Goal: Task Accomplishment & Management: Manage account settings

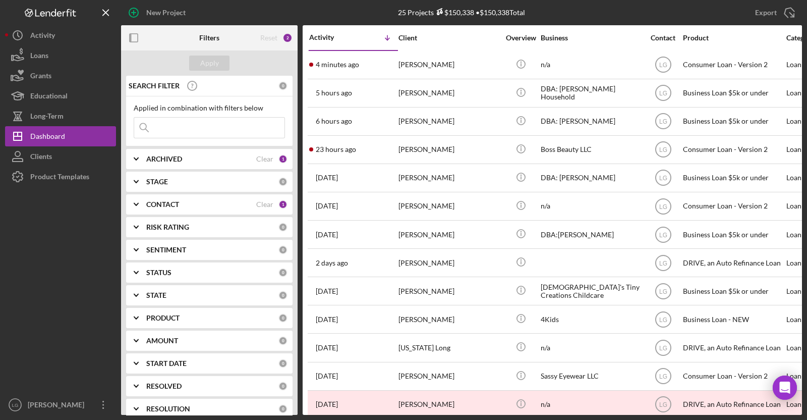
click at [311, 66] on div at bounding box center [311, 65] width 4 height 4
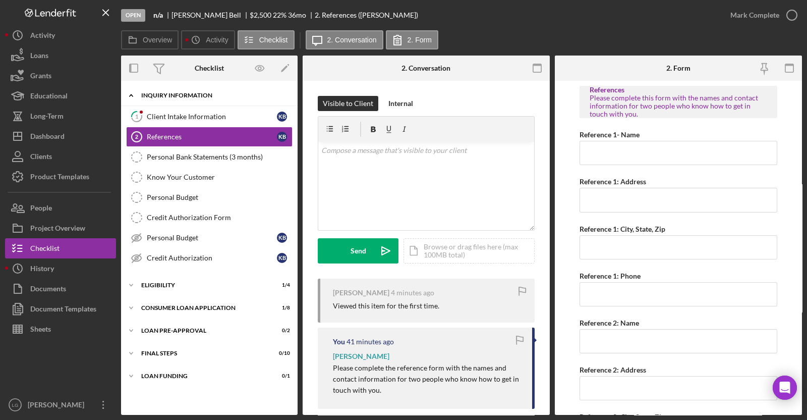
click at [197, 104] on div "Icon/Expander Inquiry Information 0 / 8" at bounding box center [209, 95] width 177 height 21
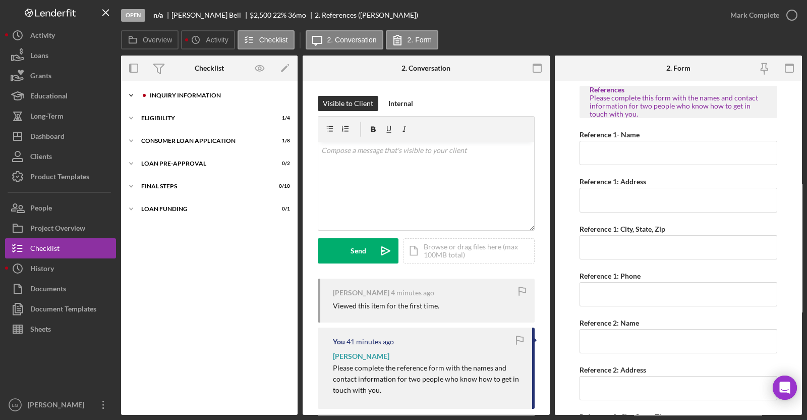
click at [227, 93] on div "Inquiry Information" at bounding box center [217, 95] width 135 height 6
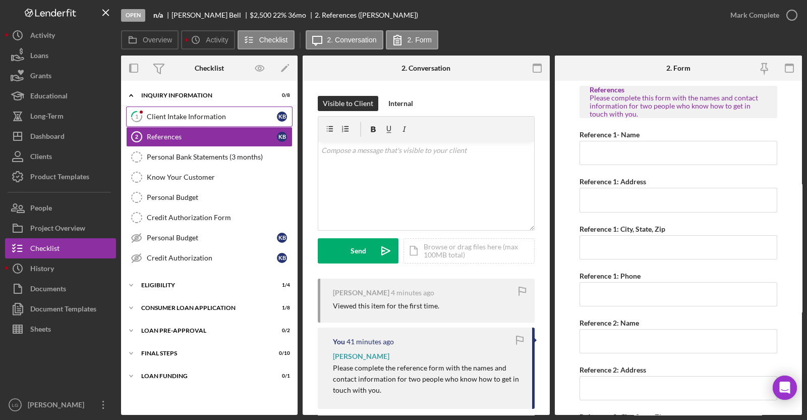
click at [222, 115] on div "Client Intake Information" at bounding box center [212, 116] width 130 height 8
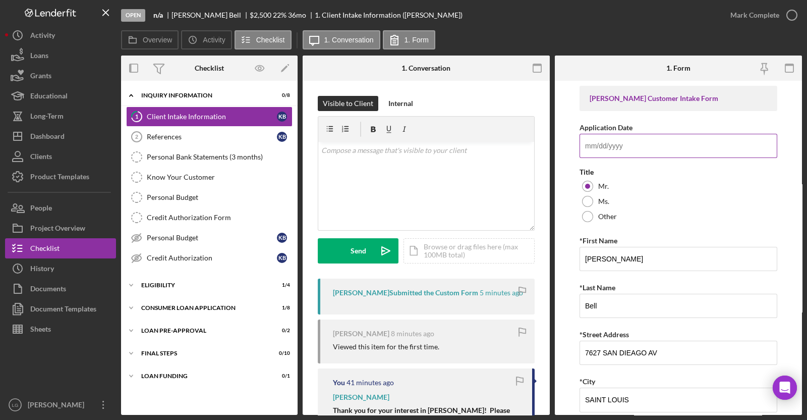
click at [662, 139] on input "Application Date" at bounding box center [679, 146] width 198 height 24
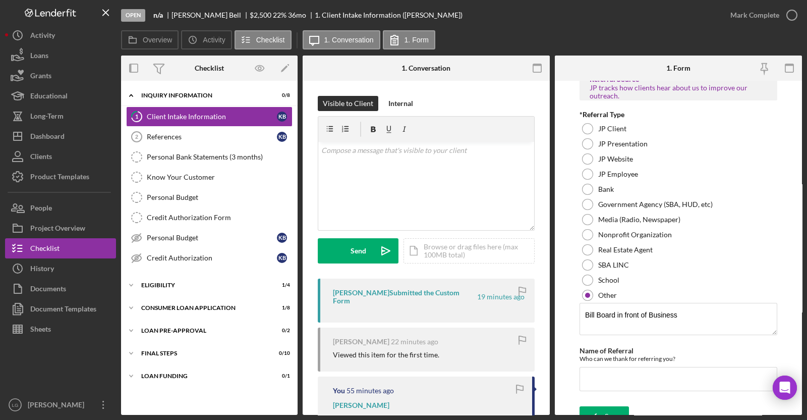
scroll to position [756, 0]
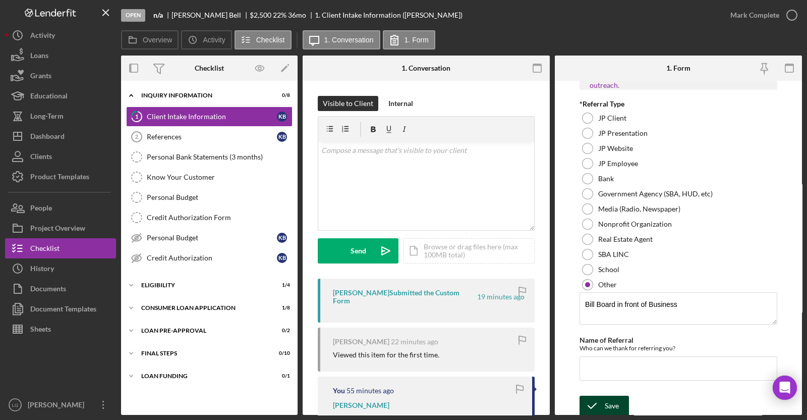
type input "[DATE]"
click at [588, 397] on icon "submit" at bounding box center [592, 405] width 25 height 25
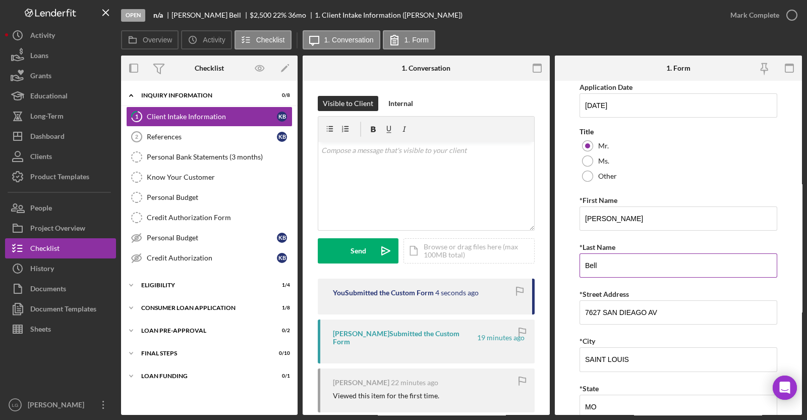
scroll to position [0, 0]
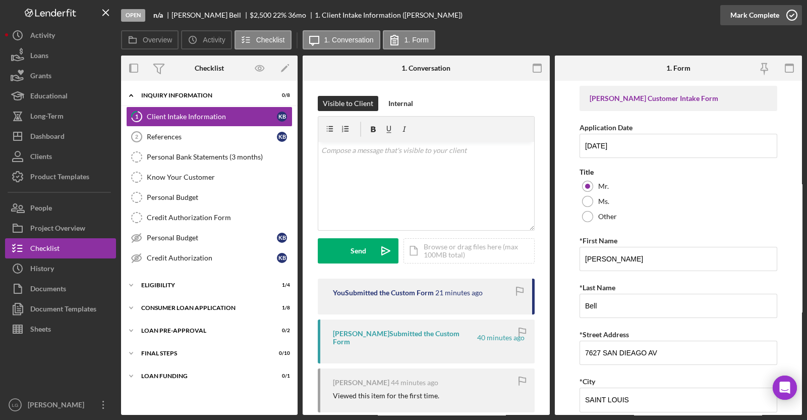
click at [723, 18] on button "Mark Complete" at bounding box center [761, 15] width 82 height 20
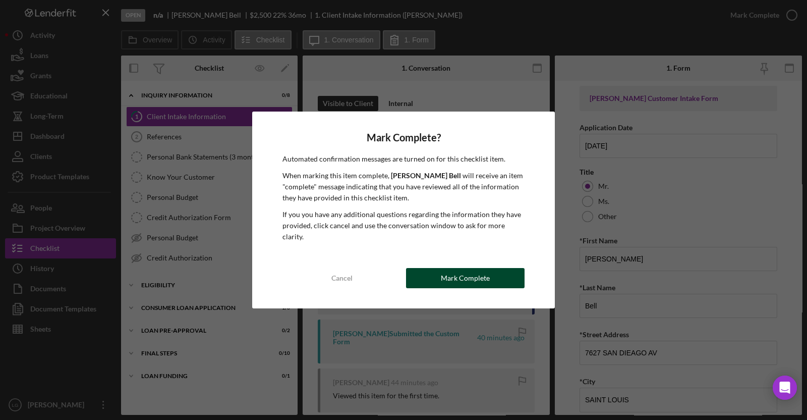
click at [514, 275] on button "Mark Complete" at bounding box center [465, 278] width 119 height 20
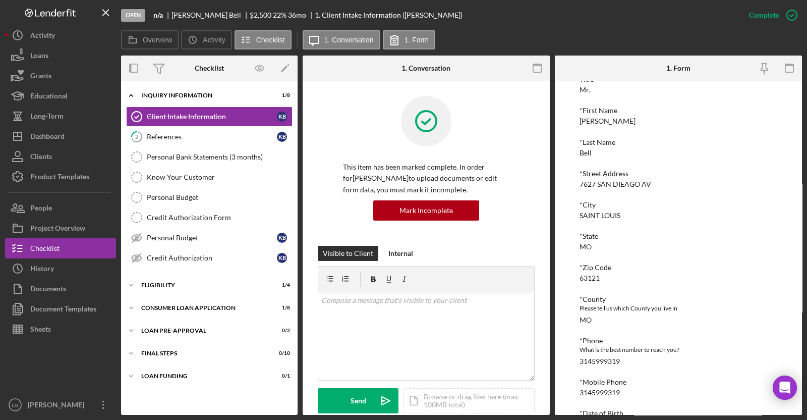
scroll to position [339, 0]
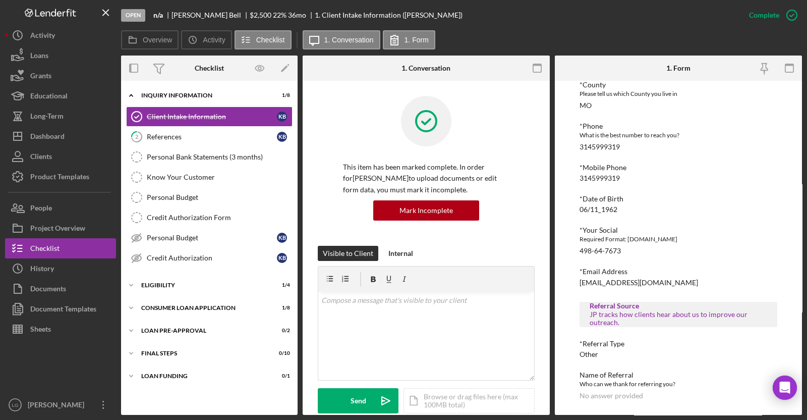
click at [607, 248] on div "498-64-7673" at bounding box center [600, 251] width 41 height 8
copy div "498-64-7673"
click at [646, 134] on div "What is the best number to reach you?" at bounding box center [679, 135] width 198 height 10
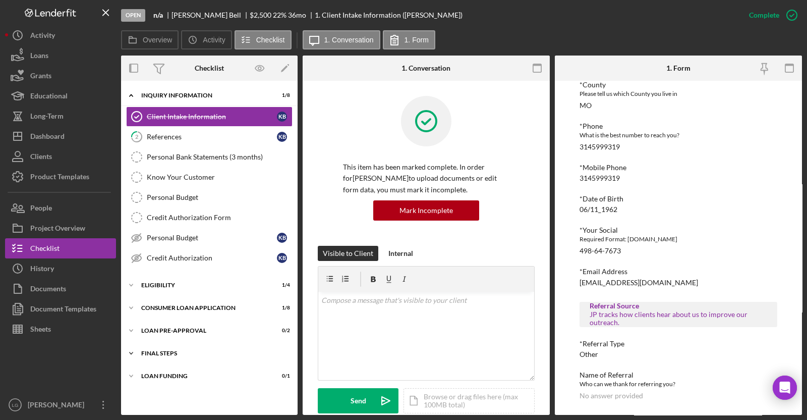
click at [201, 350] on div "FINAL STEPS" at bounding box center [213, 353] width 144 height 6
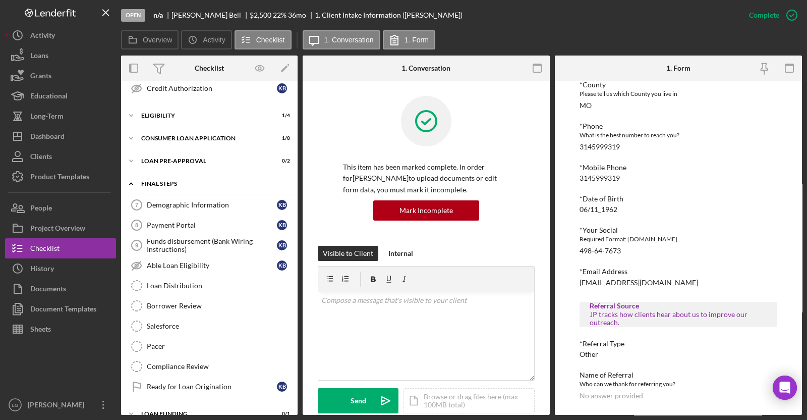
scroll to position [181, 0]
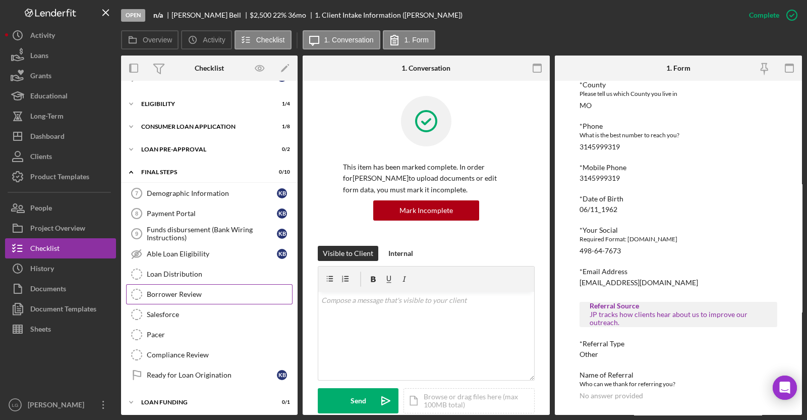
click at [210, 293] on div "Borrower Review" at bounding box center [219, 294] width 145 height 8
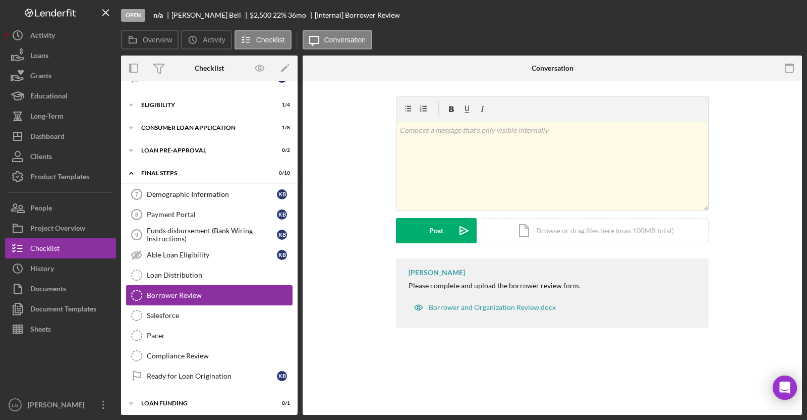
scroll to position [181, 0]
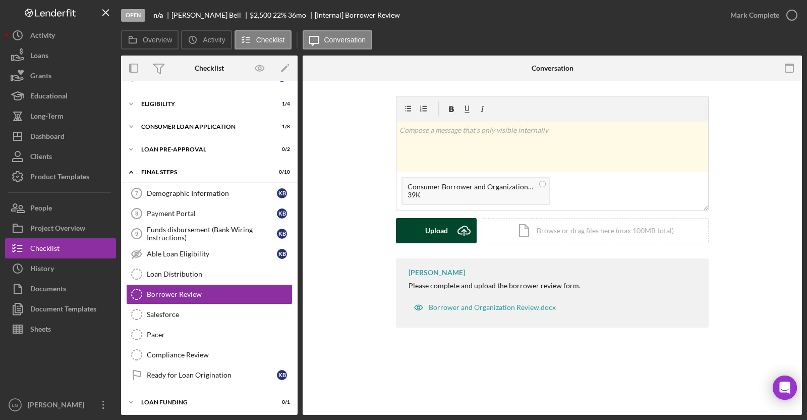
click at [440, 225] on div "Upload" at bounding box center [436, 230] width 23 height 25
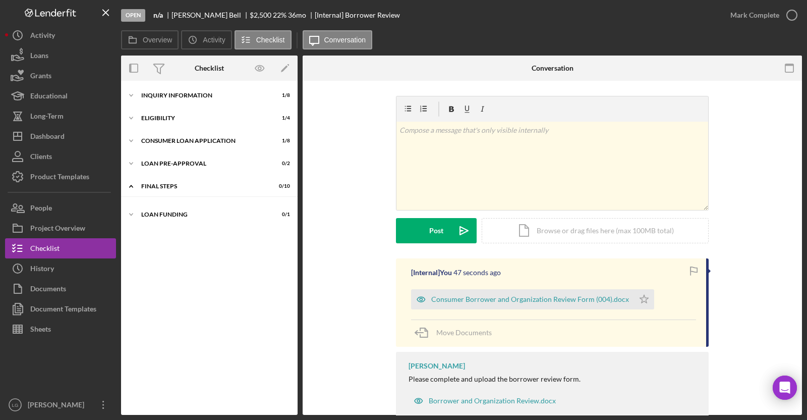
scroll to position [15, 0]
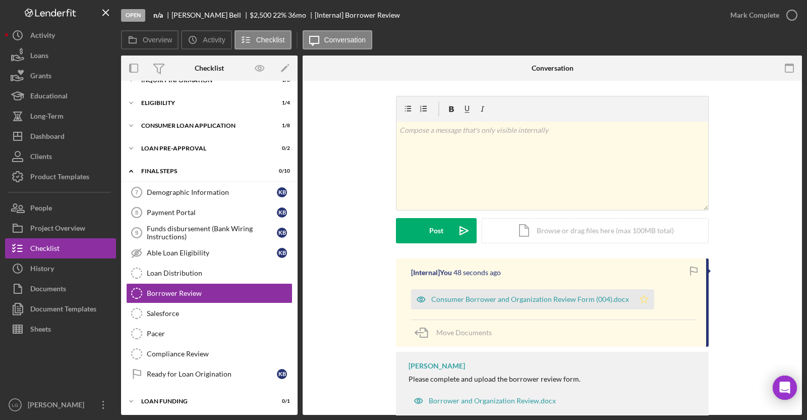
click at [636, 306] on icon "Icon/Star" at bounding box center [644, 299] width 20 height 20
click at [732, 14] on div "Mark Complete" at bounding box center [754, 15] width 49 height 20
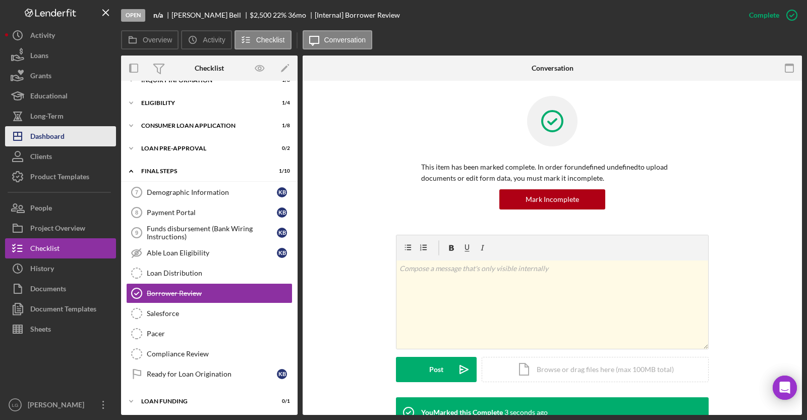
click at [67, 129] on button "Icon/Dashboard Dashboard" at bounding box center [60, 136] width 111 height 20
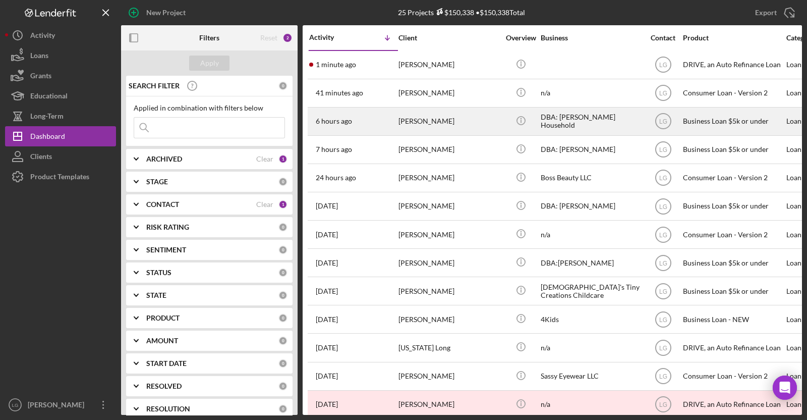
click at [436, 112] on div "[PERSON_NAME]" at bounding box center [448, 121] width 101 height 27
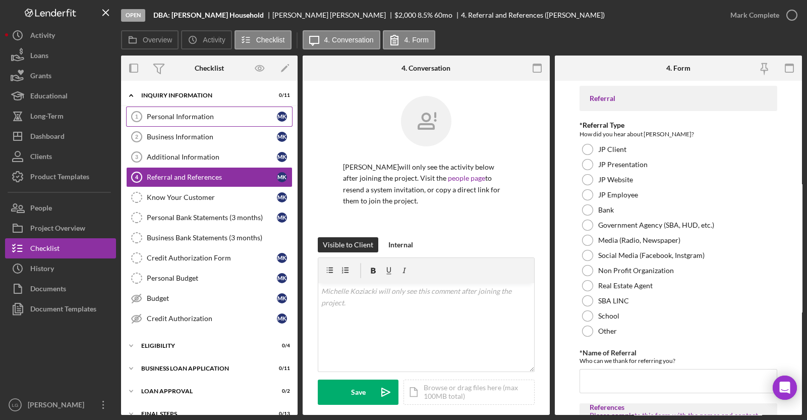
click at [251, 113] on div "Personal Information" at bounding box center [212, 116] width 130 height 8
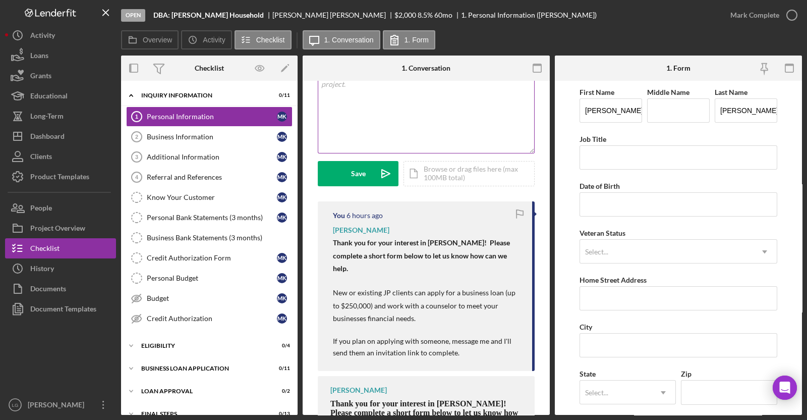
scroll to position [217, 0]
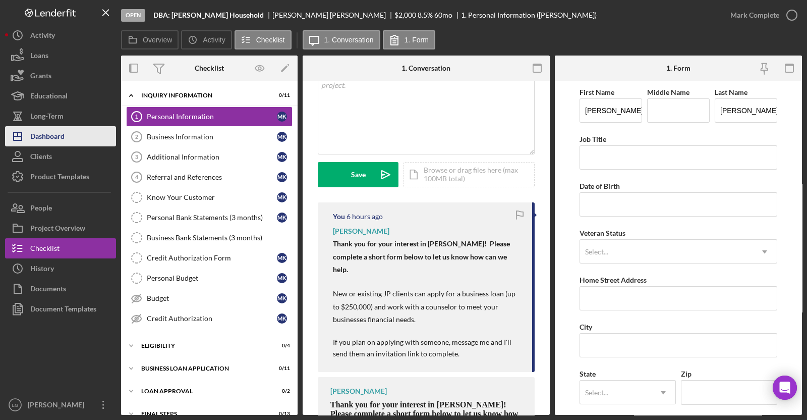
click at [104, 129] on button "Icon/Dashboard Dashboard" at bounding box center [60, 136] width 111 height 20
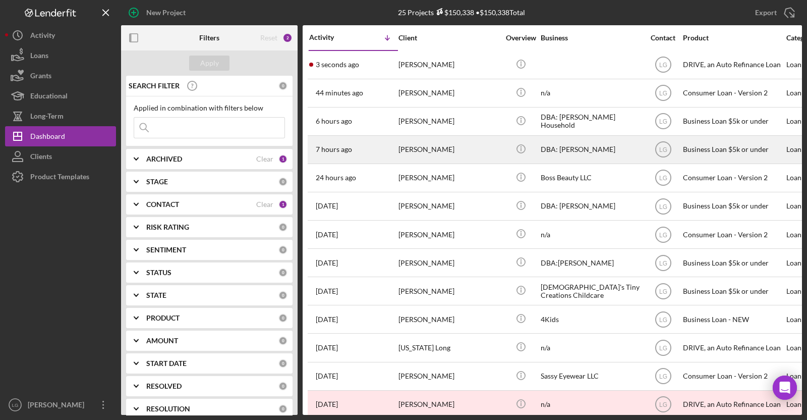
click at [451, 160] on div "[PERSON_NAME]" at bounding box center [448, 149] width 101 height 27
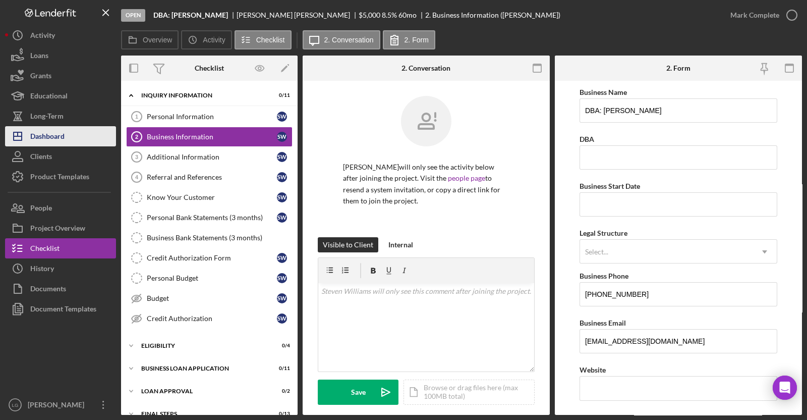
click at [81, 129] on button "Icon/Dashboard Dashboard" at bounding box center [60, 136] width 111 height 20
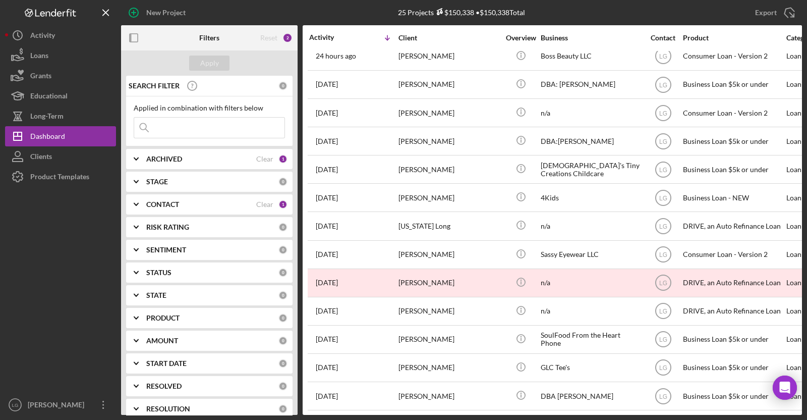
scroll to position [128, 0]
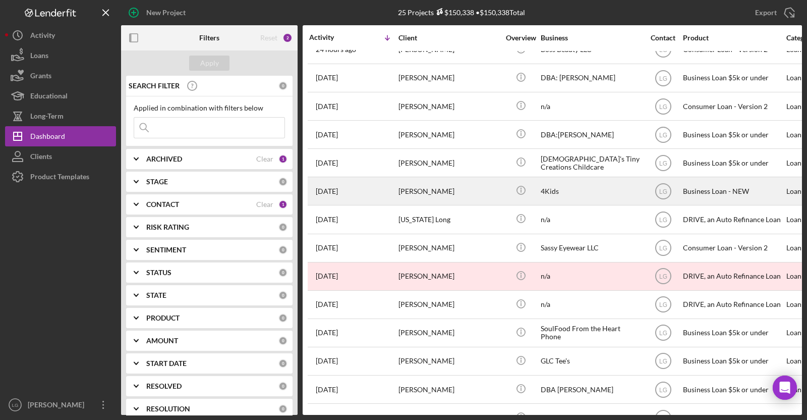
click at [418, 193] on div "[PERSON_NAME]" at bounding box center [448, 191] width 101 height 27
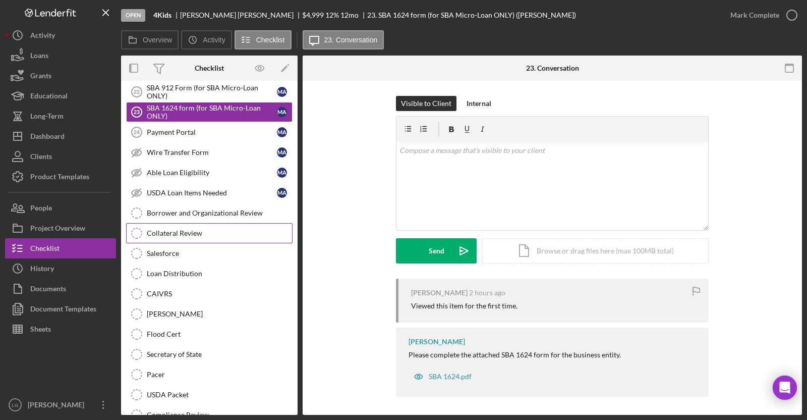
scroll to position [136, 0]
click at [255, 199] on link "USDA Loan Items Needed USDA Loan Items Needed M A" at bounding box center [209, 192] width 166 height 20
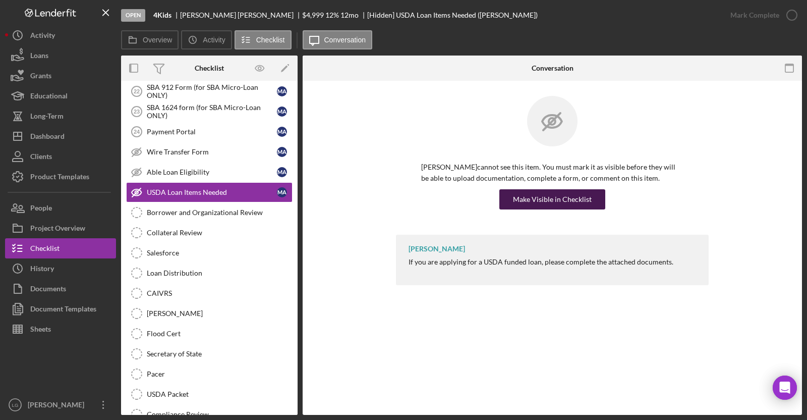
click at [522, 189] on div "Make Visible in Checklist" at bounding box center [552, 199] width 262 height 20
click at [525, 207] on div "Make Visible in Checklist" at bounding box center [552, 199] width 79 height 20
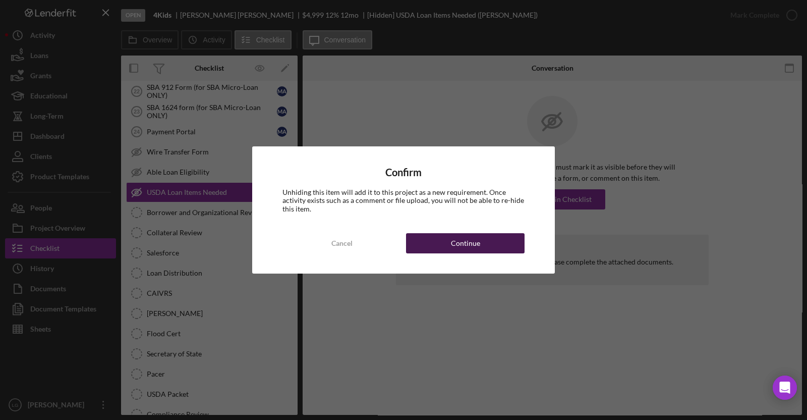
click at [487, 252] on button "Continue" at bounding box center [465, 243] width 119 height 20
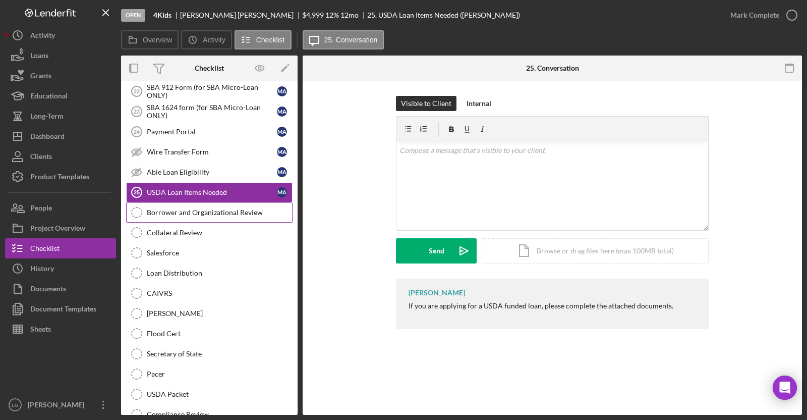
click at [255, 210] on div "Borrower and Organizational Review" at bounding box center [219, 212] width 145 height 8
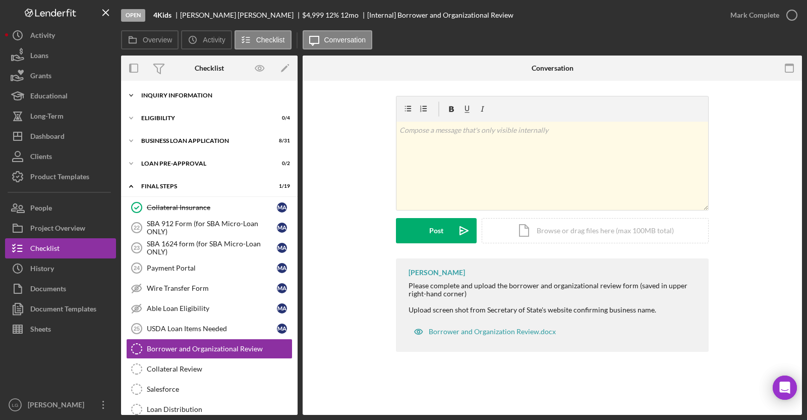
click at [244, 88] on div "Icon/Expander INQUIRY INFORMATION 4 / 11" at bounding box center [209, 95] width 177 height 20
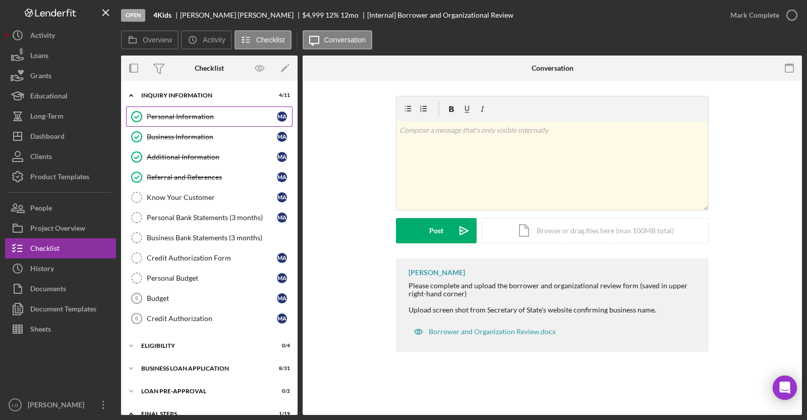
click at [259, 109] on link "Personal Information Personal Information M A" at bounding box center [209, 116] width 166 height 20
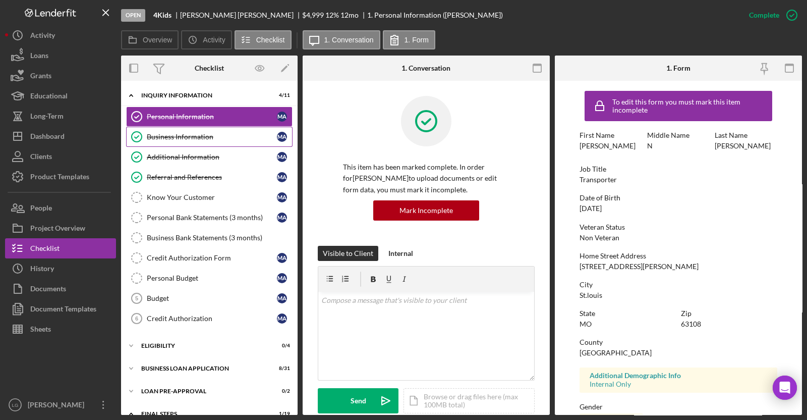
click at [153, 141] on link "Business Information Business Information M A" at bounding box center [209, 137] width 166 height 20
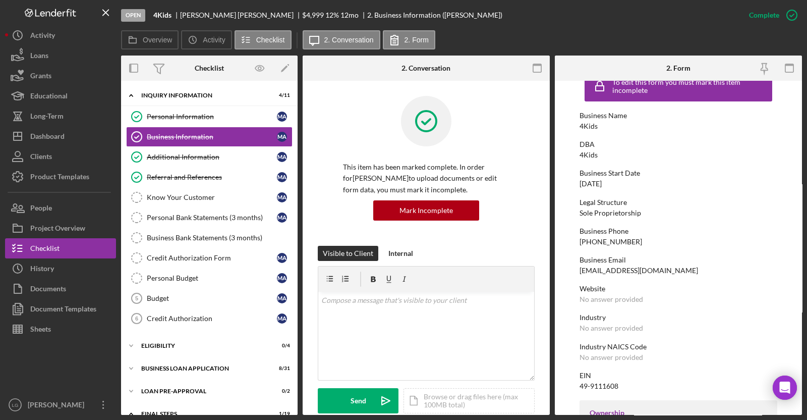
scroll to position [18, 0]
click at [187, 180] on div "Referral and References" at bounding box center [212, 177] width 130 height 8
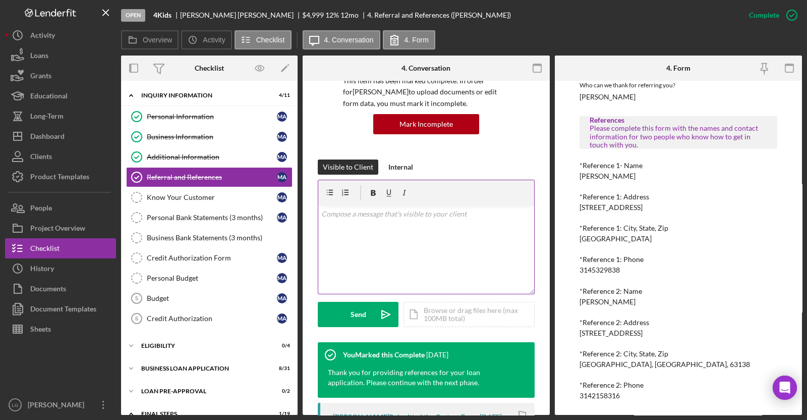
scroll to position [88, 0]
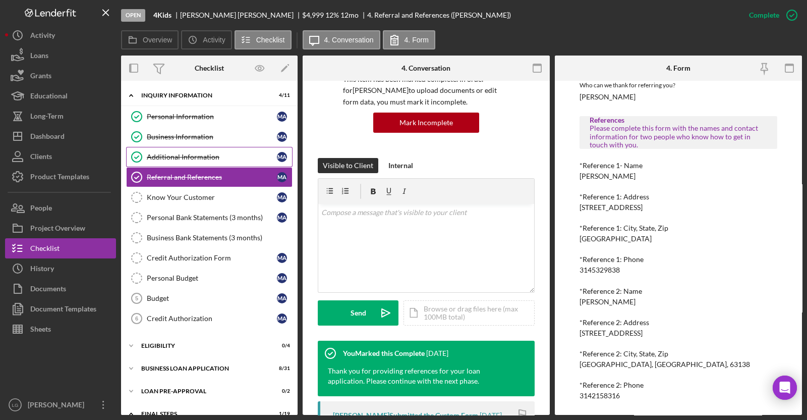
click at [187, 155] on div "Additional Information" at bounding box center [212, 157] width 130 height 8
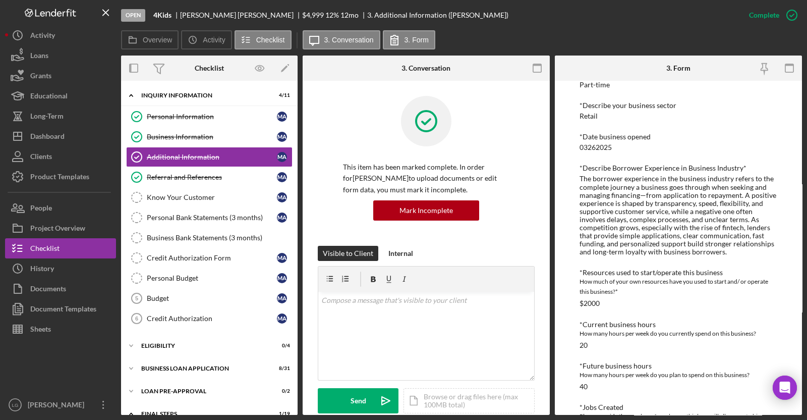
scroll to position [517, 0]
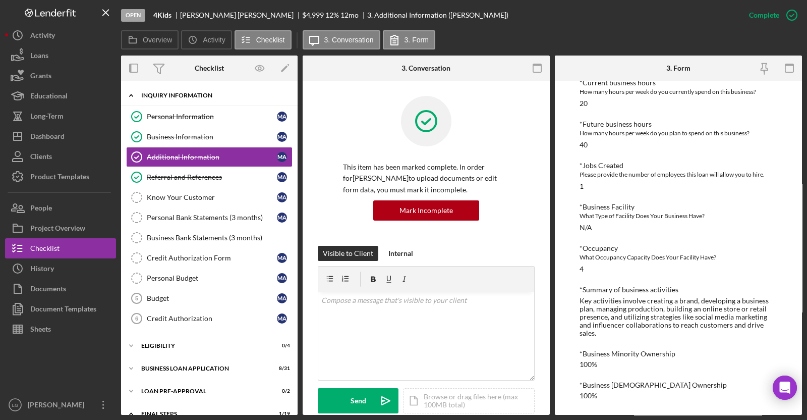
click at [223, 91] on div "Icon/Expander INQUIRY INFORMATION 4 / 11" at bounding box center [209, 95] width 177 height 21
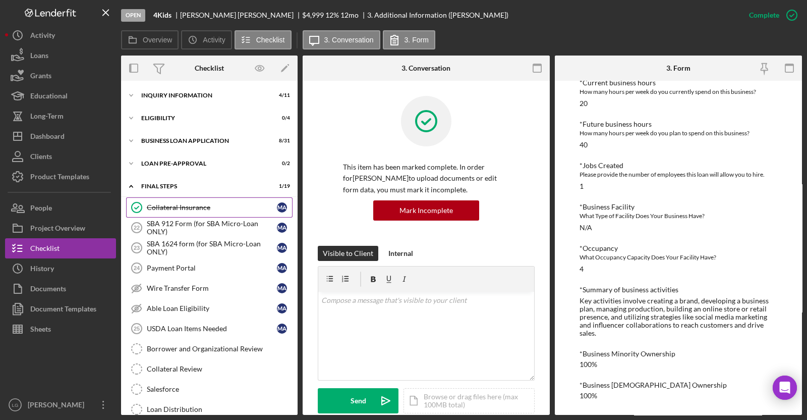
click at [214, 202] on link "Collateral Insurance Collateral Insurance M A" at bounding box center [209, 207] width 166 height 20
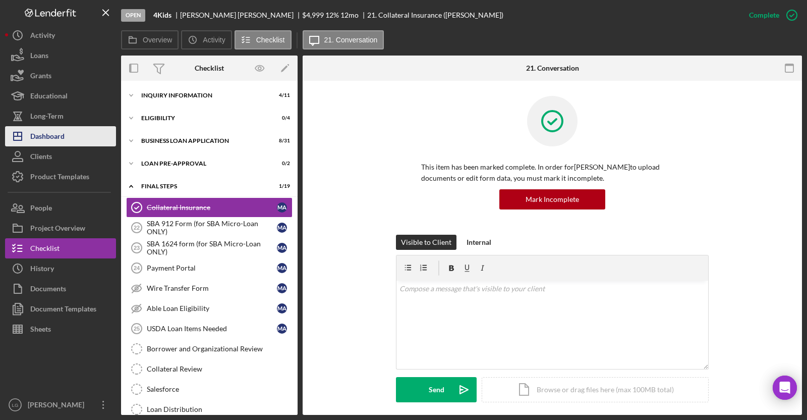
click at [100, 132] on button "Icon/Dashboard Dashboard" at bounding box center [60, 136] width 111 height 20
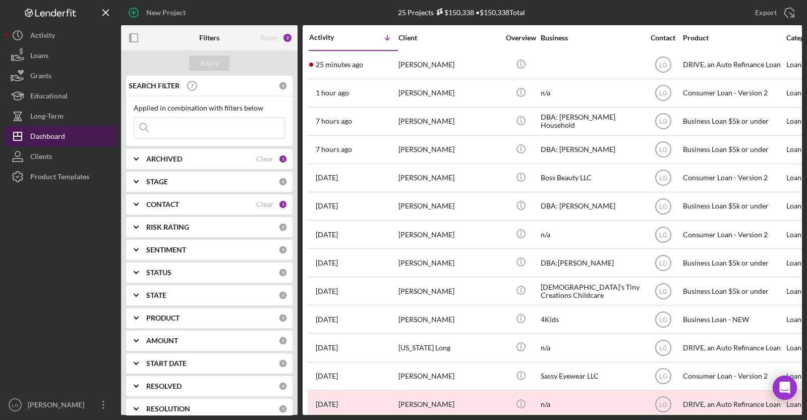
click at [100, 132] on button "Icon/Dashboard Dashboard" at bounding box center [60, 136] width 111 height 20
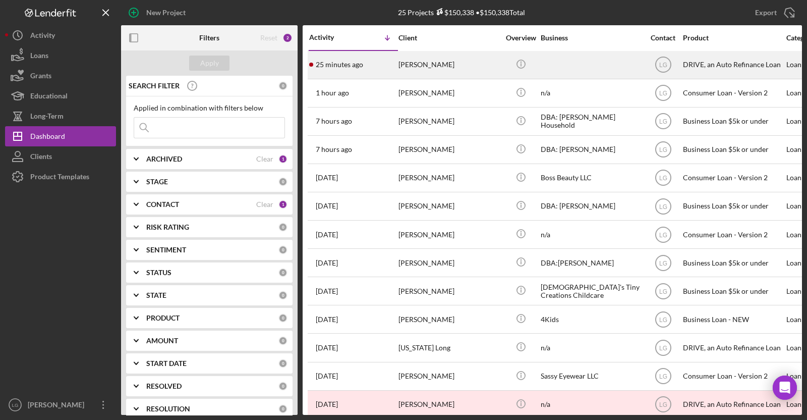
click at [405, 61] on div "[PERSON_NAME]" at bounding box center [448, 64] width 101 height 27
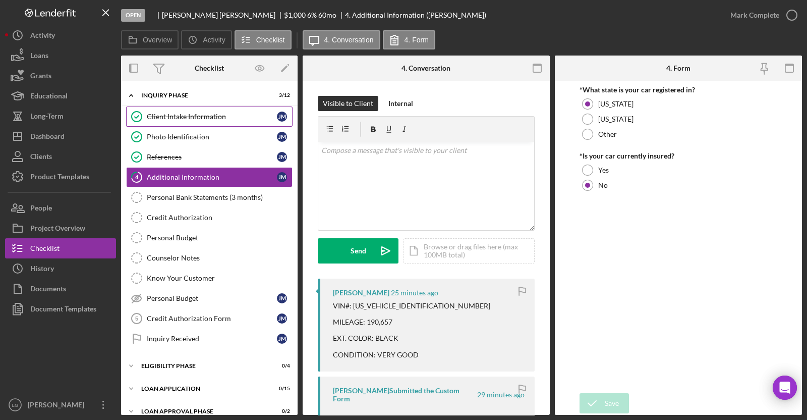
click at [224, 120] on div "Client Intake Information" at bounding box center [212, 116] width 130 height 8
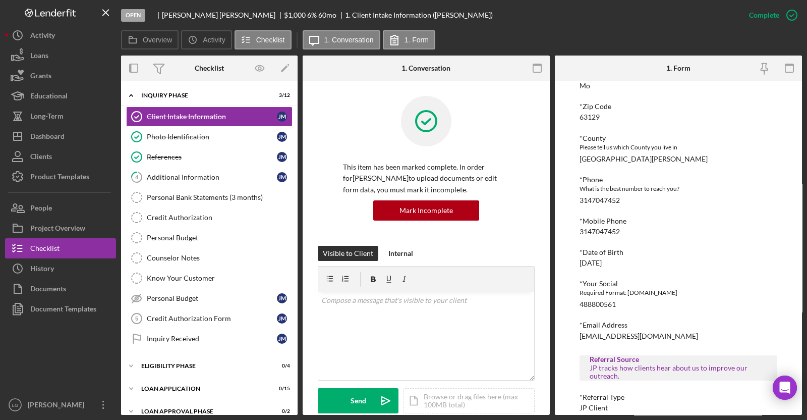
scroll to position [287, 0]
